Goal: Task Accomplishment & Management: Complete application form

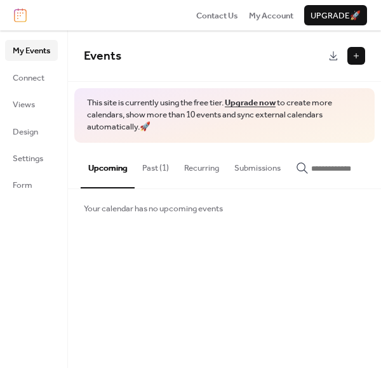
click at [356, 62] on button at bounding box center [356, 56] width 18 height 18
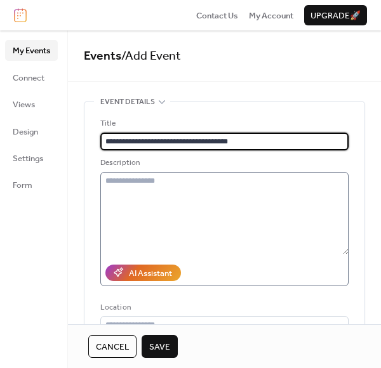
type input "**********"
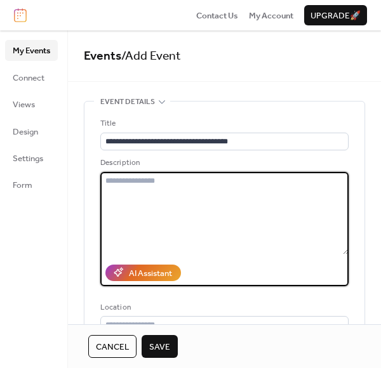
click at [128, 182] on textarea at bounding box center [224, 213] width 248 height 83
paste textarea "**********"
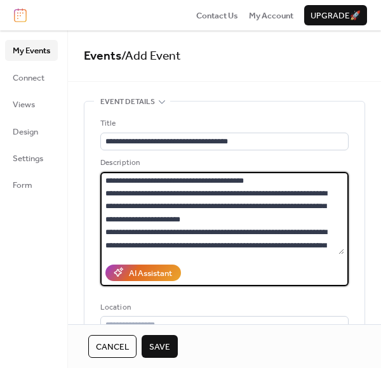
scroll to position [1333, 0]
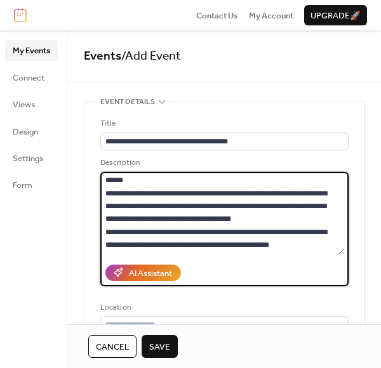
click at [295, 209] on textarea at bounding box center [222, 213] width 244 height 83
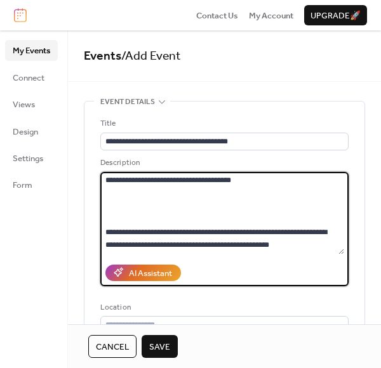
scroll to position [0, 0]
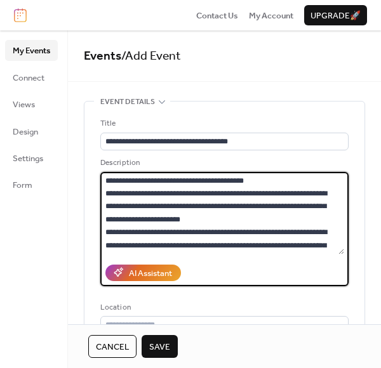
click at [276, 182] on textarea at bounding box center [222, 213] width 244 height 83
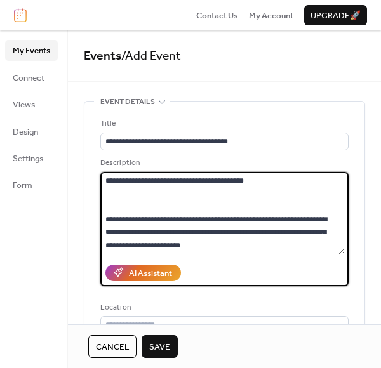
click at [243, 246] on textarea at bounding box center [222, 213] width 244 height 83
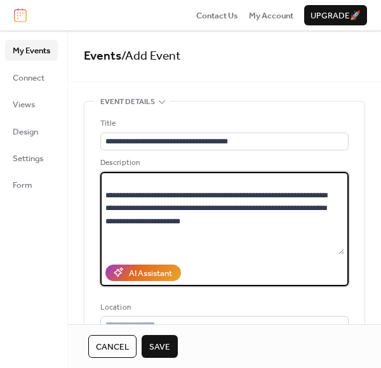
scroll to position [97, 0]
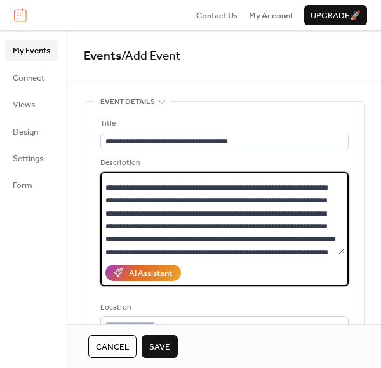
click at [268, 253] on textarea at bounding box center [222, 213] width 244 height 83
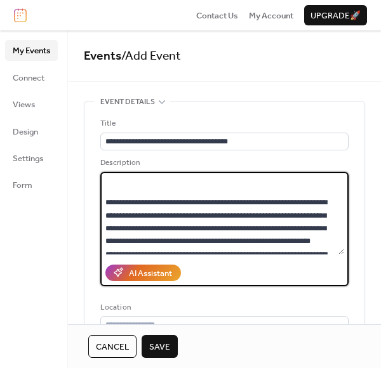
scroll to position [213, 0]
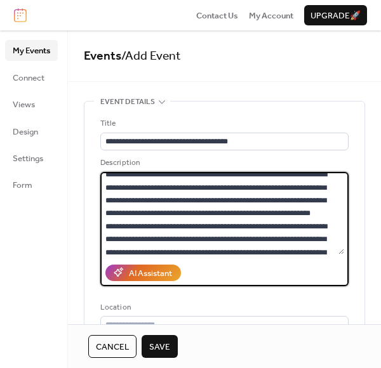
click at [198, 238] on textarea at bounding box center [222, 213] width 244 height 83
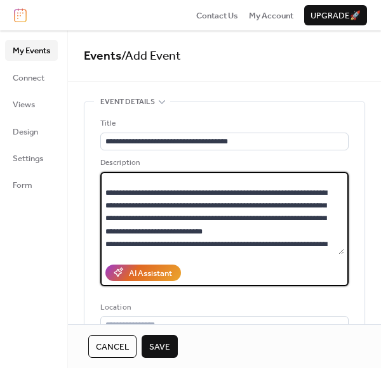
scroll to position [311, 0]
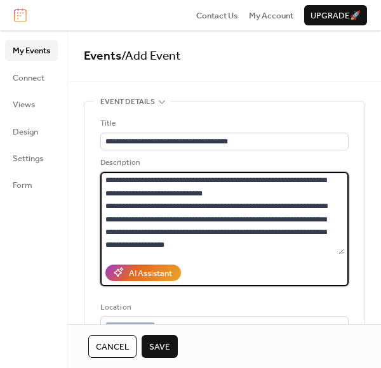
click at [319, 220] on textarea at bounding box center [222, 213] width 244 height 83
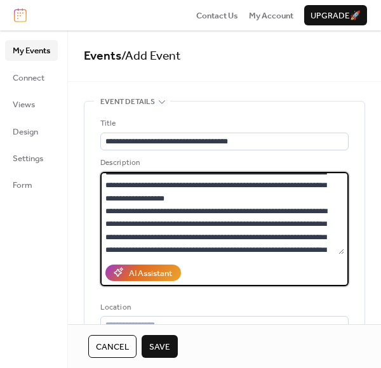
scroll to position [423, 0]
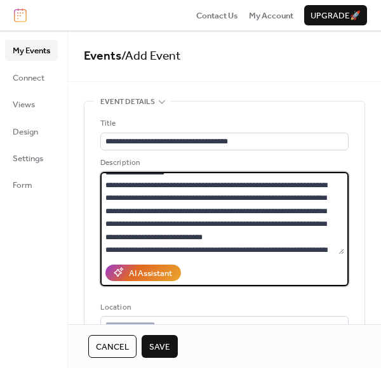
click at [252, 194] on textarea at bounding box center [222, 213] width 244 height 83
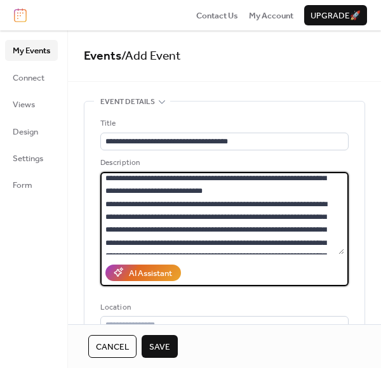
scroll to position [547, 0]
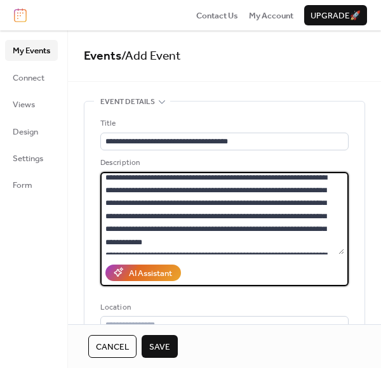
click at [323, 191] on textarea at bounding box center [222, 213] width 244 height 83
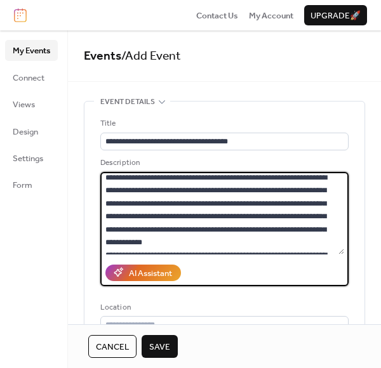
scroll to position [659, 0]
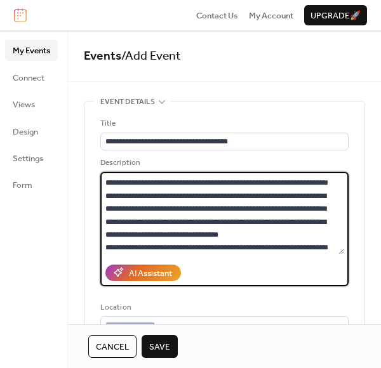
click at [263, 201] on textarea at bounding box center [222, 213] width 244 height 83
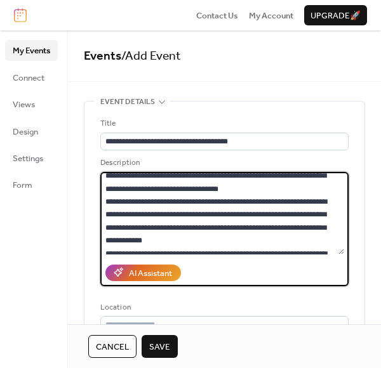
scroll to position [782, 0]
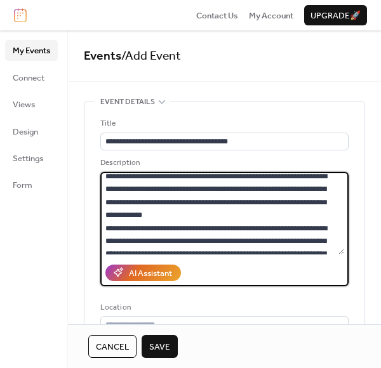
click at [316, 186] on textarea at bounding box center [222, 213] width 244 height 83
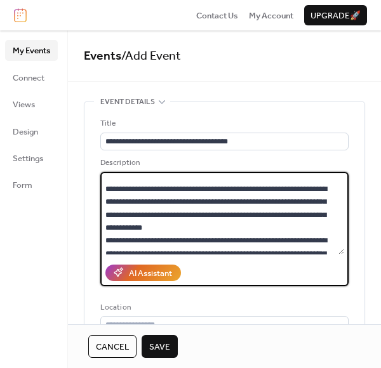
scroll to position [808, 0]
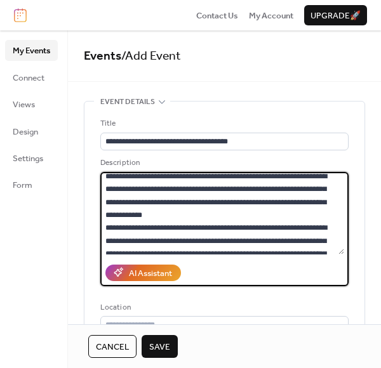
click at [196, 241] on textarea at bounding box center [222, 213] width 244 height 83
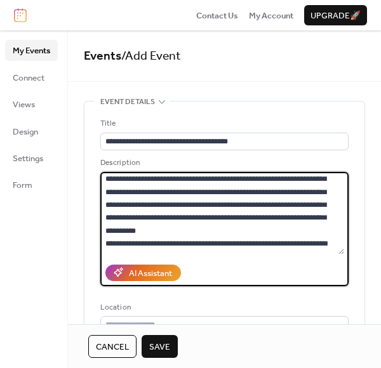
scroll to position [979, 0]
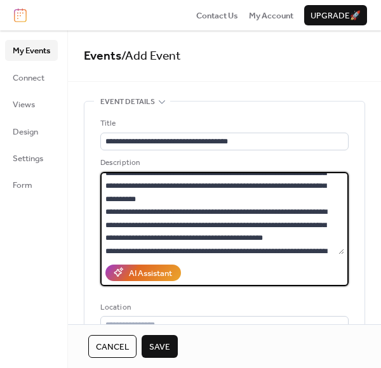
click at [328, 223] on textarea at bounding box center [222, 213] width 244 height 83
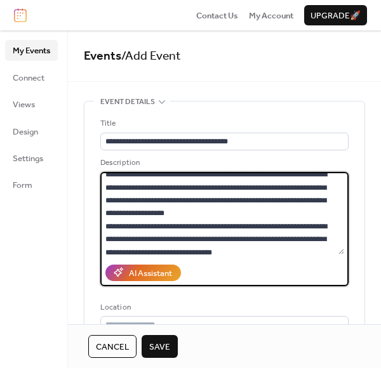
scroll to position [1141, 0]
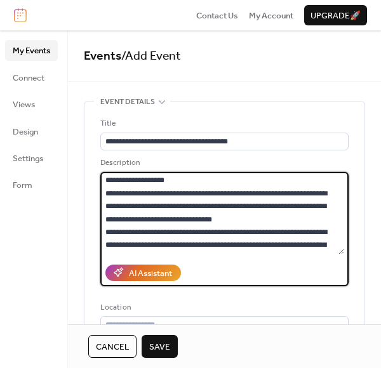
click at [224, 206] on textarea at bounding box center [222, 213] width 244 height 83
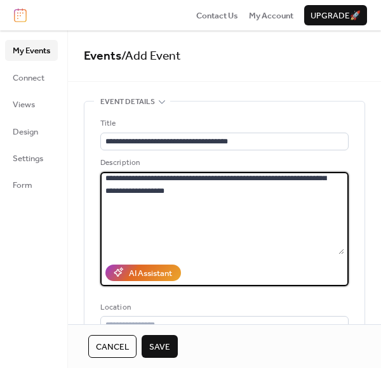
scroll to position [1078, 0]
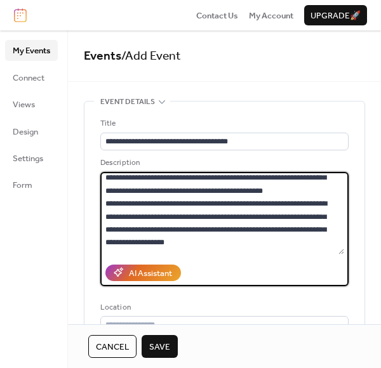
click at [314, 217] on textarea at bounding box center [222, 213] width 244 height 83
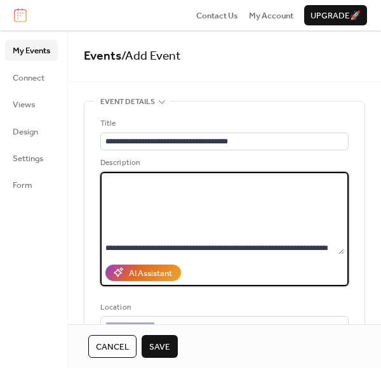
scroll to position [1288, 0]
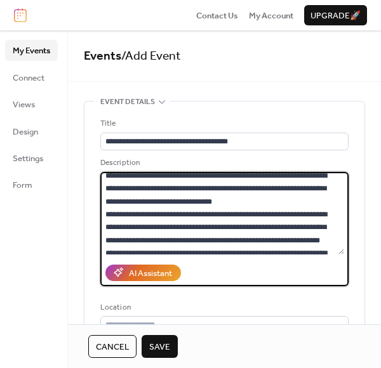
click at [269, 227] on textarea at bounding box center [222, 213] width 244 height 83
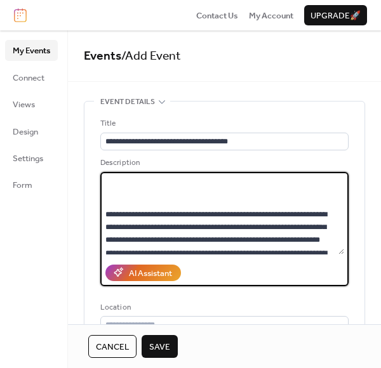
scroll to position [1412, 0]
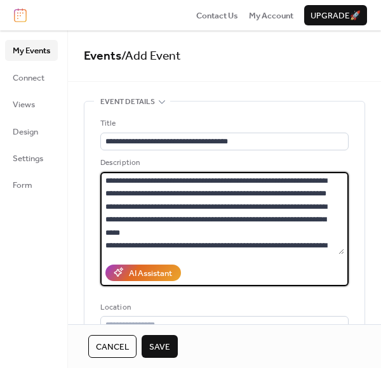
click at [162, 207] on textarea at bounding box center [222, 213] width 244 height 83
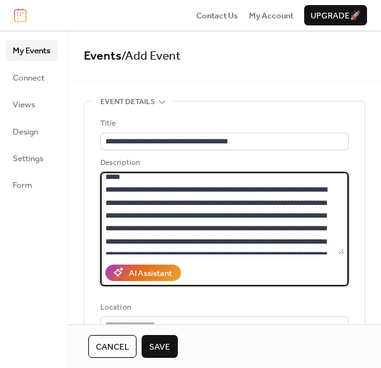
scroll to position [1523, 0]
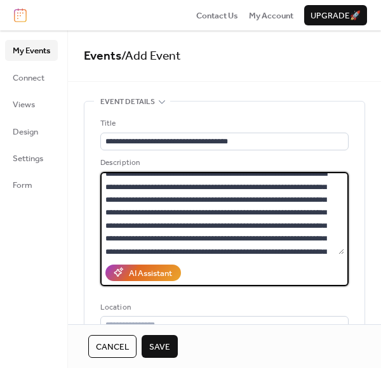
click at [168, 177] on textarea at bounding box center [222, 213] width 244 height 83
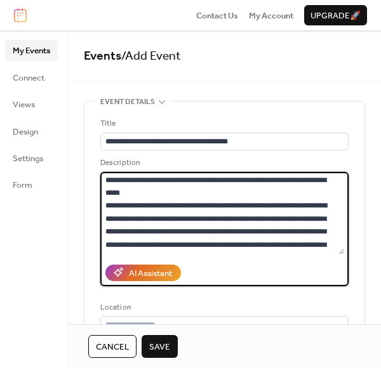
click at [158, 239] on textarea at bounding box center [222, 213] width 244 height 83
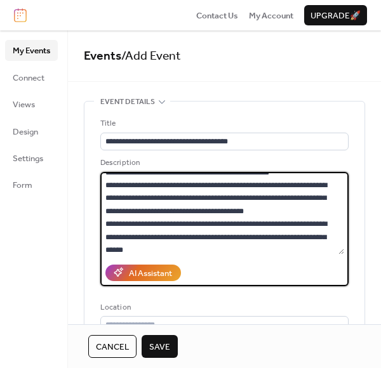
scroll to position [1771, 0]
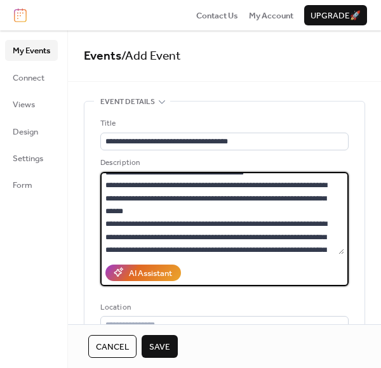
click at [252, 176] on textarea at bounding box center [222, 213] width 244 height 83
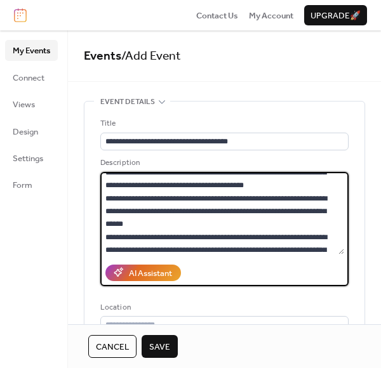
scroll to position [1776, 0]
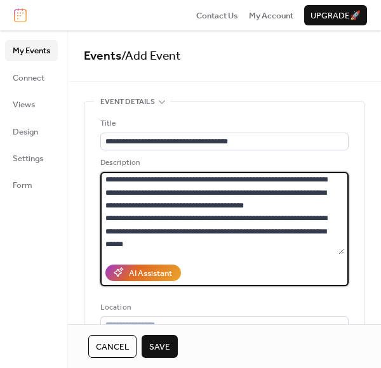
click at [326, 228] on textarea at bounding box center [222, 213] width 244 height 83
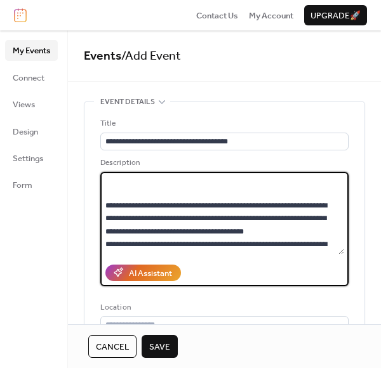
scroll to position [1800, 0]
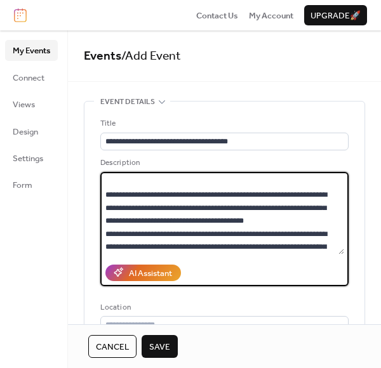
click at [340, 243] on textarea at bounding box center [222, 213] width 244 height 83
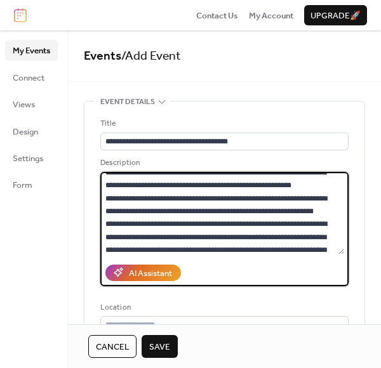
scroll to position [1906, 0]
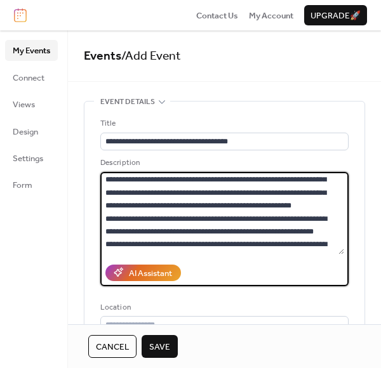
click at [290, 179] on textarea at bounding box center [222, 213] width 244 height 83
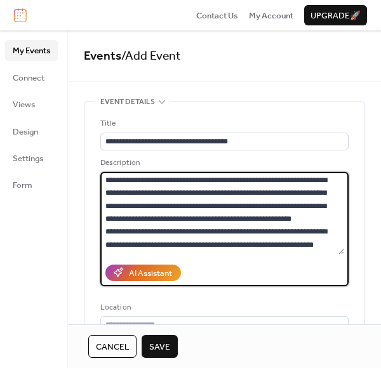
click at [231, 229] on textarea at bounding box center [222, 213] width 244 height 83
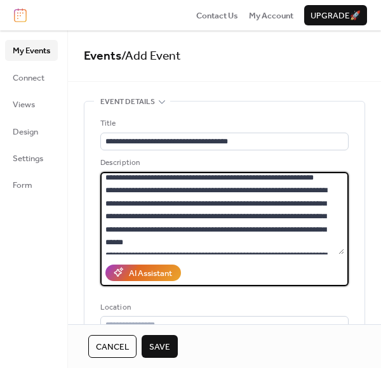
scroll to position [2045, 0]
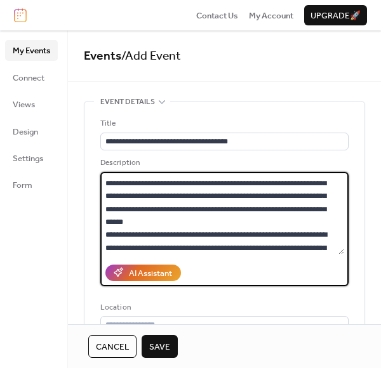
click at [146, 213] on textarea at bounding box center [222, 213] width 244 height 83
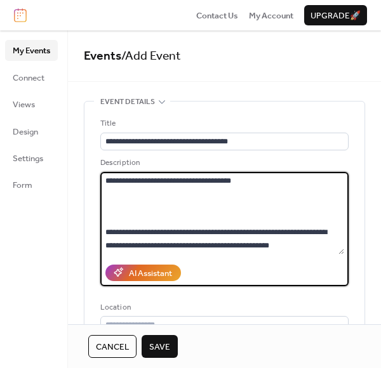
scroll to position [2156, 0]
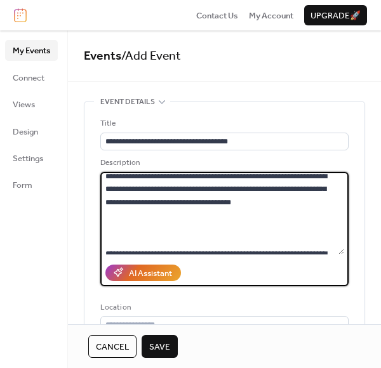
click at [148, 186] on textarea at bounding box center [222, 213] width 244 height 83
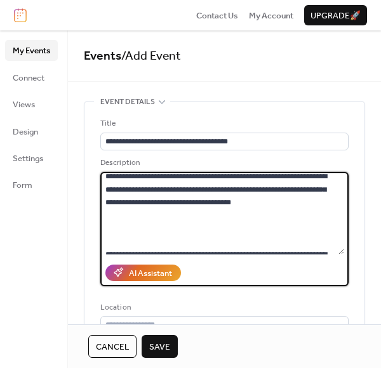
scroll to position [2257, 0]
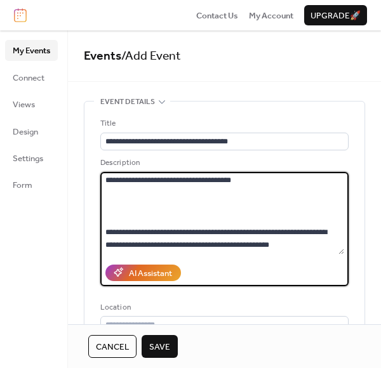
click at [222, 186] on textarea at bounding box center [222, 213] width 244 height 83
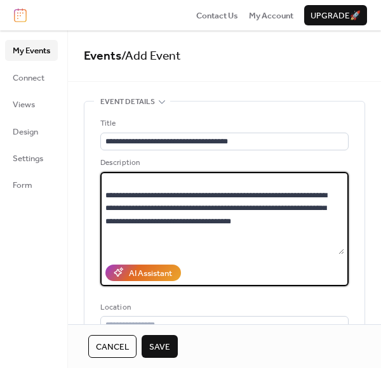
scroll to position [2155, 0]
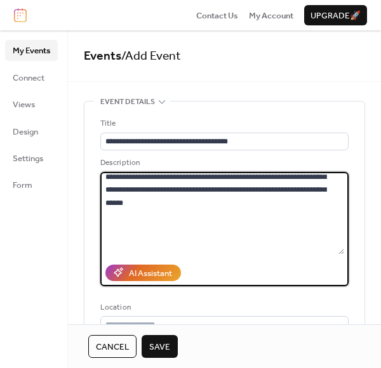
click at [340, 238] on textarea at bounding box center [222, 213] width 244 height 83
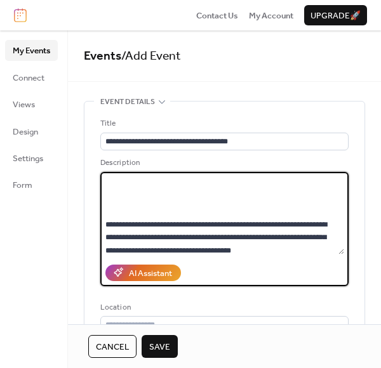
scroll to position [2220, 0]
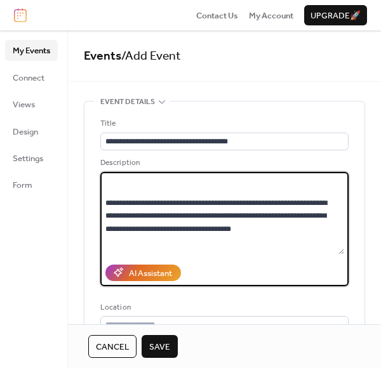
click at [245, 232] on textarea at bounding box center [222, 213] width 244 height 83
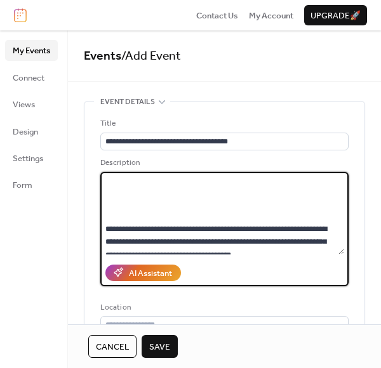
scroll to position [2227, 0]
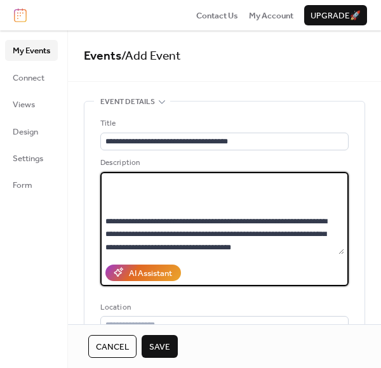
paste textarea "**********"
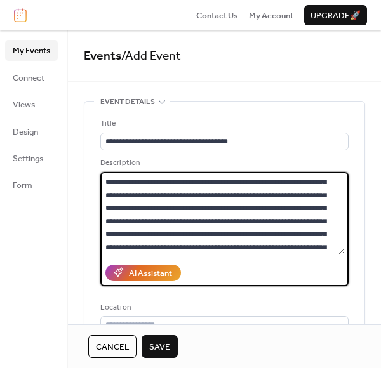
scroll to position [2396, 0]
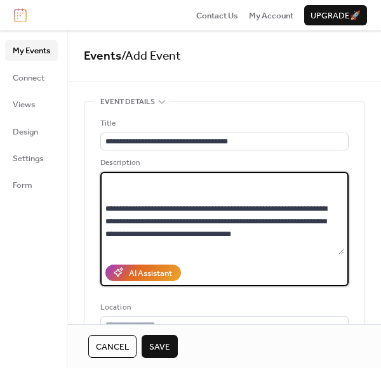
click at [340, 217] on textarea at bounding box center [222, 213] width 244 height 83
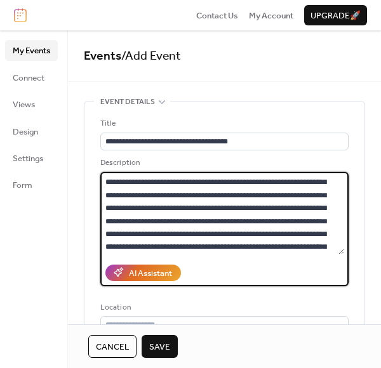
scroll to position [2251, 0]
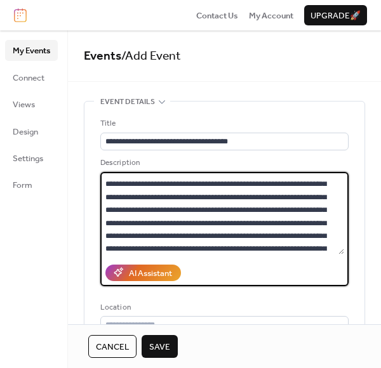
click at [142, 224] on textarea at bounding box center [222, 213] width 244 height 83
click at [226, 202] on textarea at bounding box center [222, 213] width 244 height 83
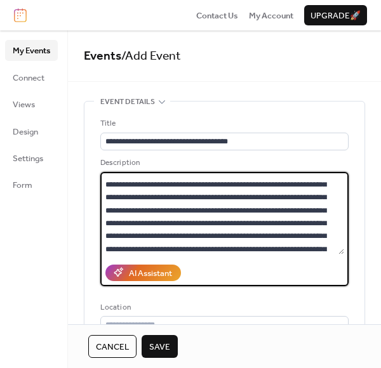
scroll to position [2278, 0]
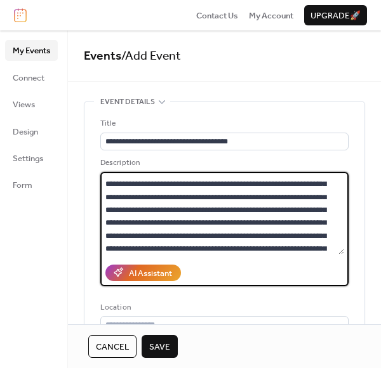
paste textarea "**********"
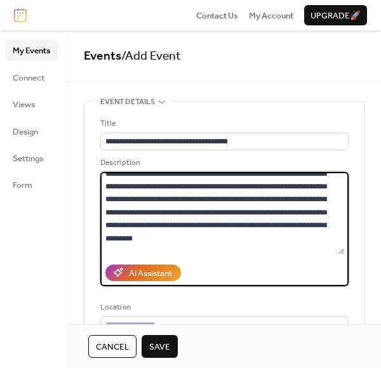
scroll to position [2229, 0]
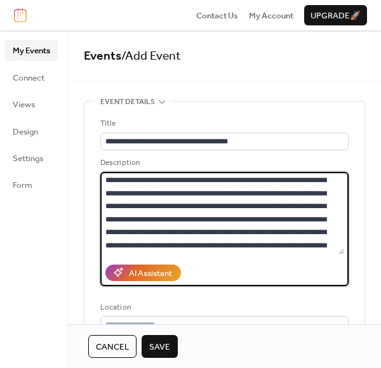
click at [144, 243] on textarea at bounding box center [222, 213] width 244 height 83
click at [340, 210] on textarea at bounding box center [222, 213] width 244 height 83
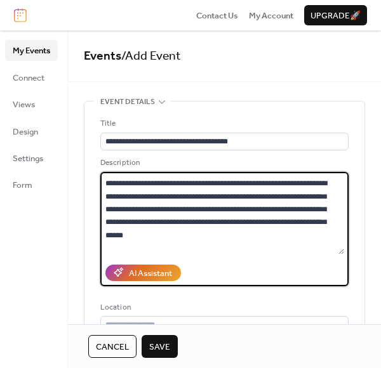
scroll to position [2084, 0]
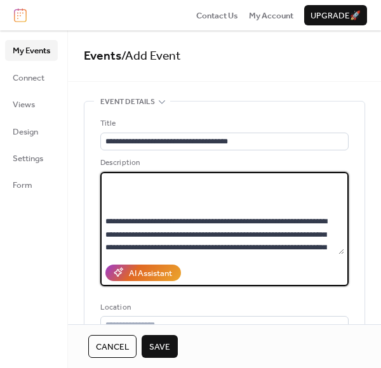
click at [340, 245] on textarea at bounding box center [222, 213] width 244 height 83
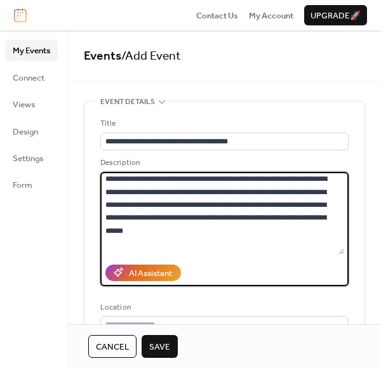
scroll to position [2157, 0]
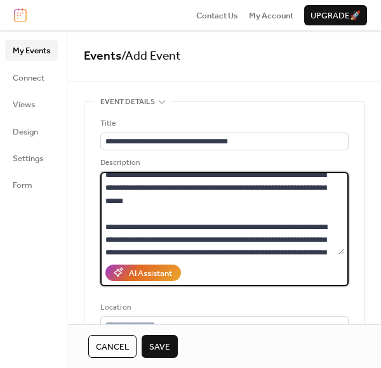
click at [146, 185] on textarea at bounding box center [222, 213] width 244 height 83
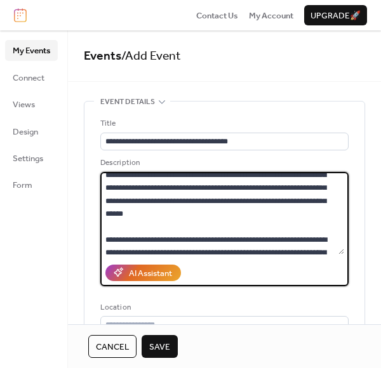
scroll to position [2183, 0]
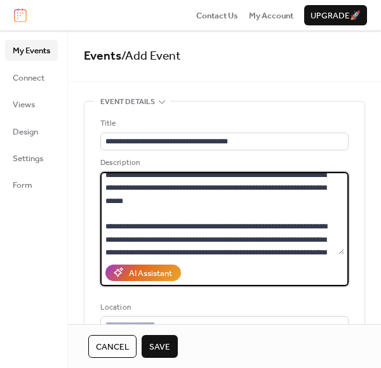
paste textarea "**********"
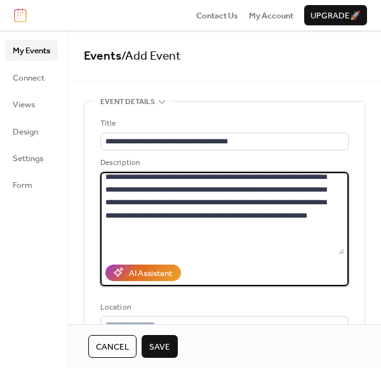
scroll to position [2135, 0]
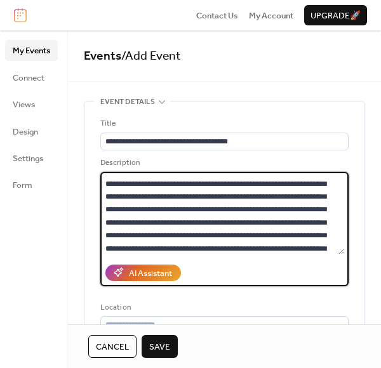
click at [140, 234] on textarea at bounding box center [222, 213] width 244 height 83
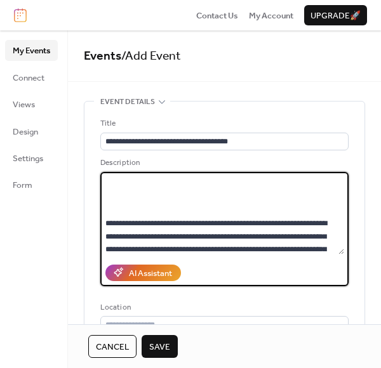
scroll to position [1051, 0]
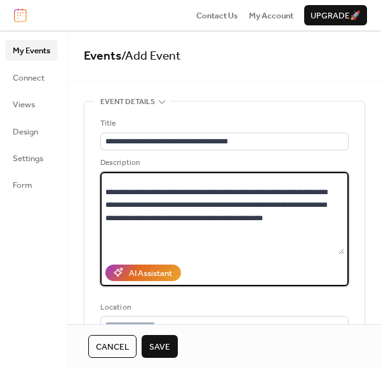
click at [306, 244] on textarea at bounding box center [222, 213] width 244 height 83
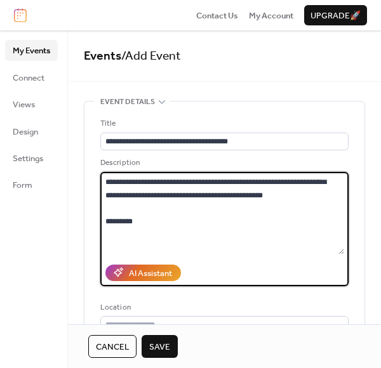
paste textarea "**********"
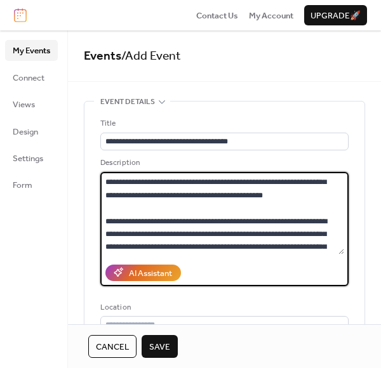
scroll to position [1139, 0]
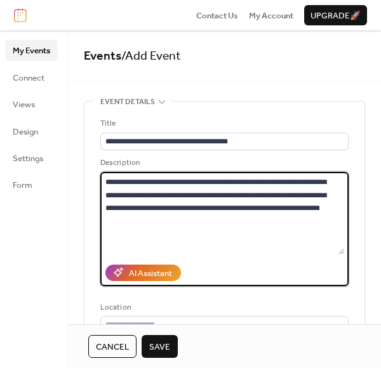
click at [141, 184] on textarea at bounding box center [222, 213] width 244 height 83
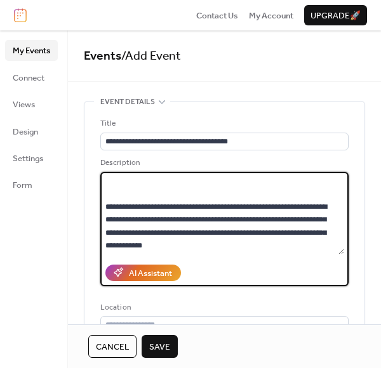
scroll to position [778, 0]
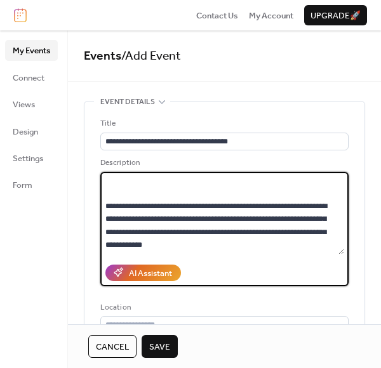
click at [318, 194] on textarea at bounding box center [222, 213] width 244 height 83
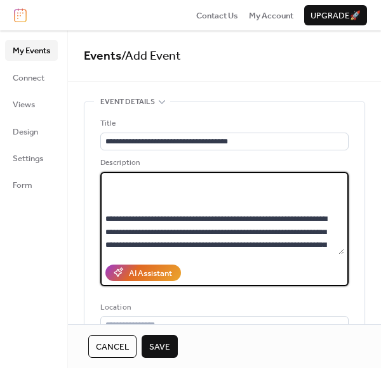
scroll to position [804, 0]
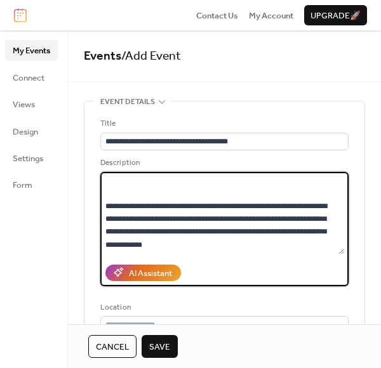
paste textarea "**********"
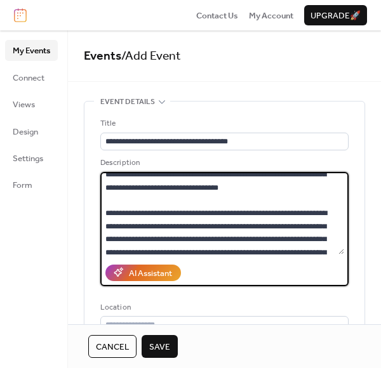
scroll to position [786, 0]
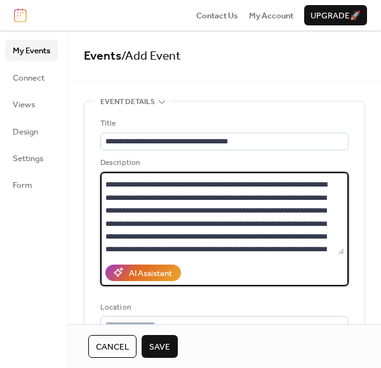
click at [142, 209] on textarea at bounding box center [222, 213] width 244 height 83
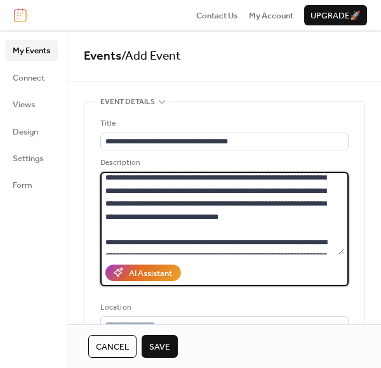
scroll to position [670, 0]
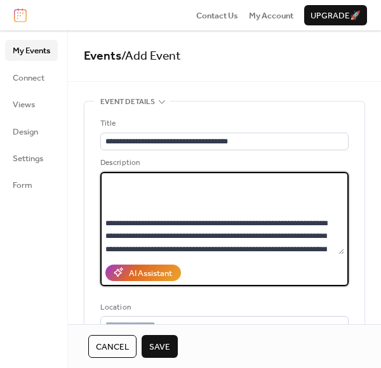
click at [272, 184] on textarea at bounding box center [222, 213] width 244 height 83
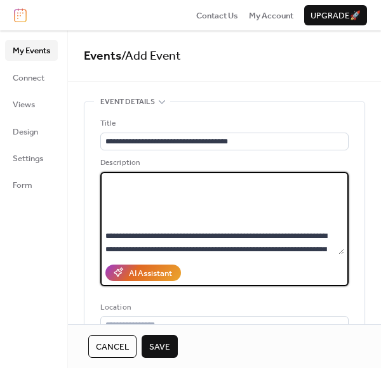
scroll to position [696, 0]
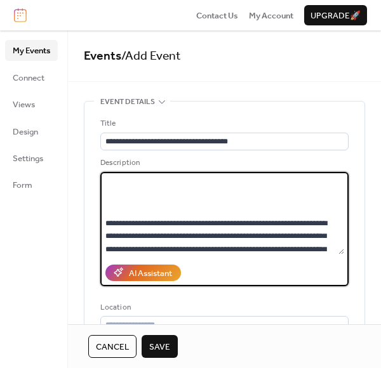
paste textarea "**********"
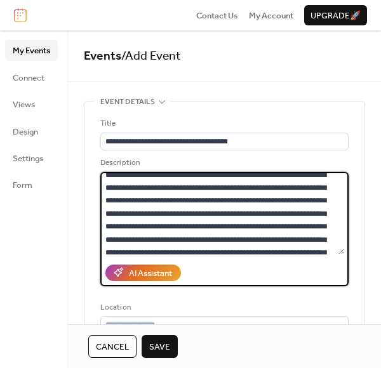
scroll to position [675, 0]
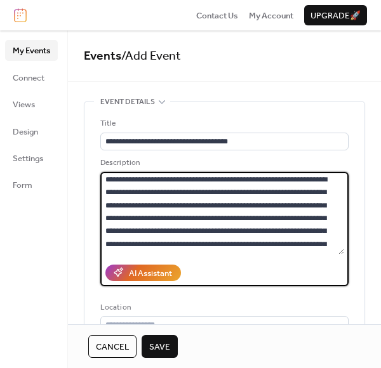
click at [140, 206] on textarea at bounding box center [222, 213] width 244 height 83
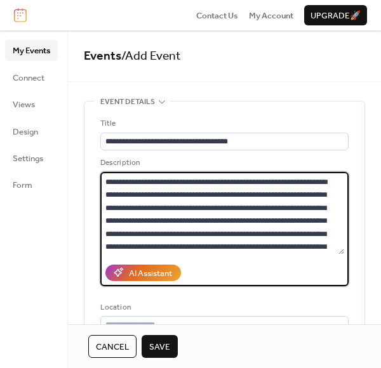
scroll to position [3344, 0]
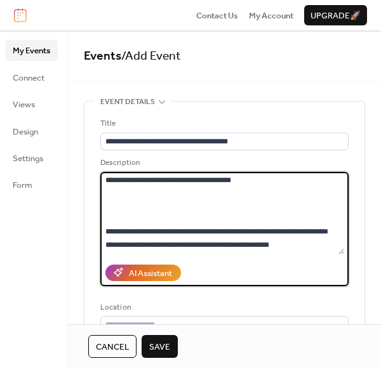
click at [333, 233] on textarea at bounding box center [222, 213] width 244 height 83
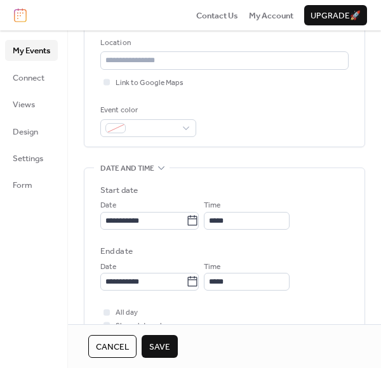
scroll to position [290, 0]
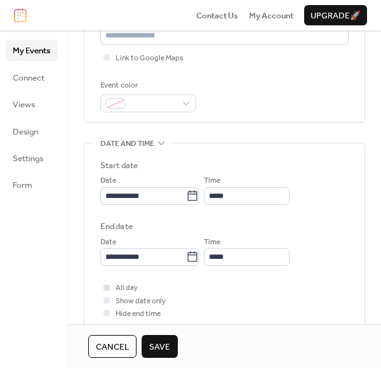
type textarea "**********"
click at [110, 288] on div at bounding box center [107, 288] width 6 height 6
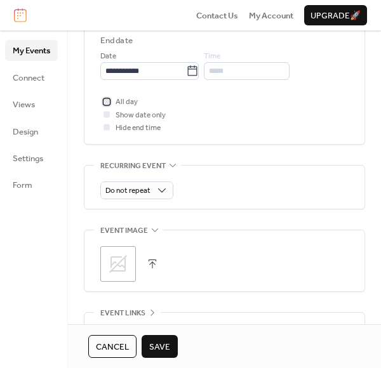
scroll to position [601, 0]
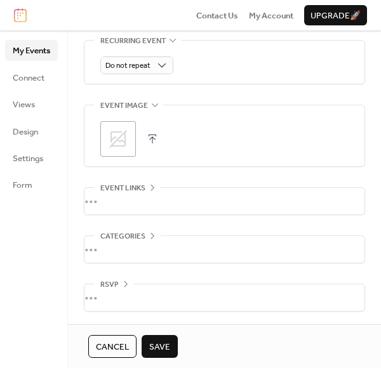
click at [111, 138] on icon at bounding box center [118, 139] width 20 height 20
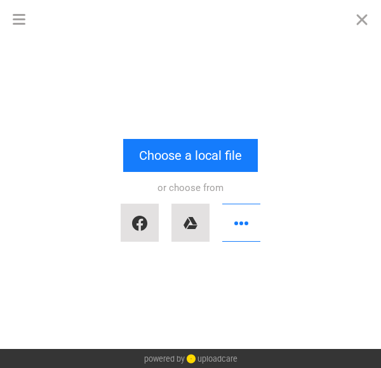
scroll to position [3368, 0]
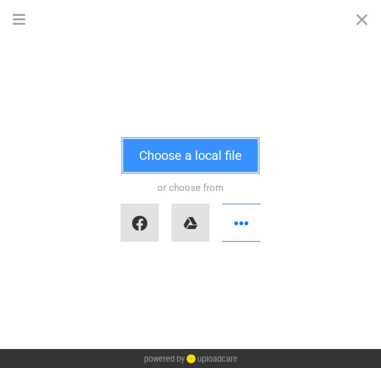
click at [203, 159] on button "Choose a local file" at bounding box center [190, 155] width 135 height 33
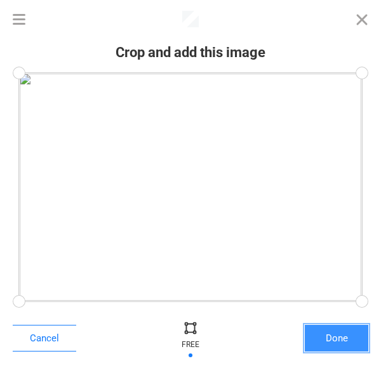
click at [342, 339] on button "Done" at bounding box center [337, 338] width 64 height 27
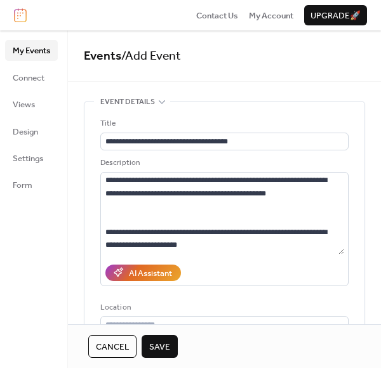
scroll to position [3381, 0]
click at [163, 347] on span "Save" at bounding box center [159, 347] width 21 height 13
